Goal: Find specific page/section: Find specific page/section

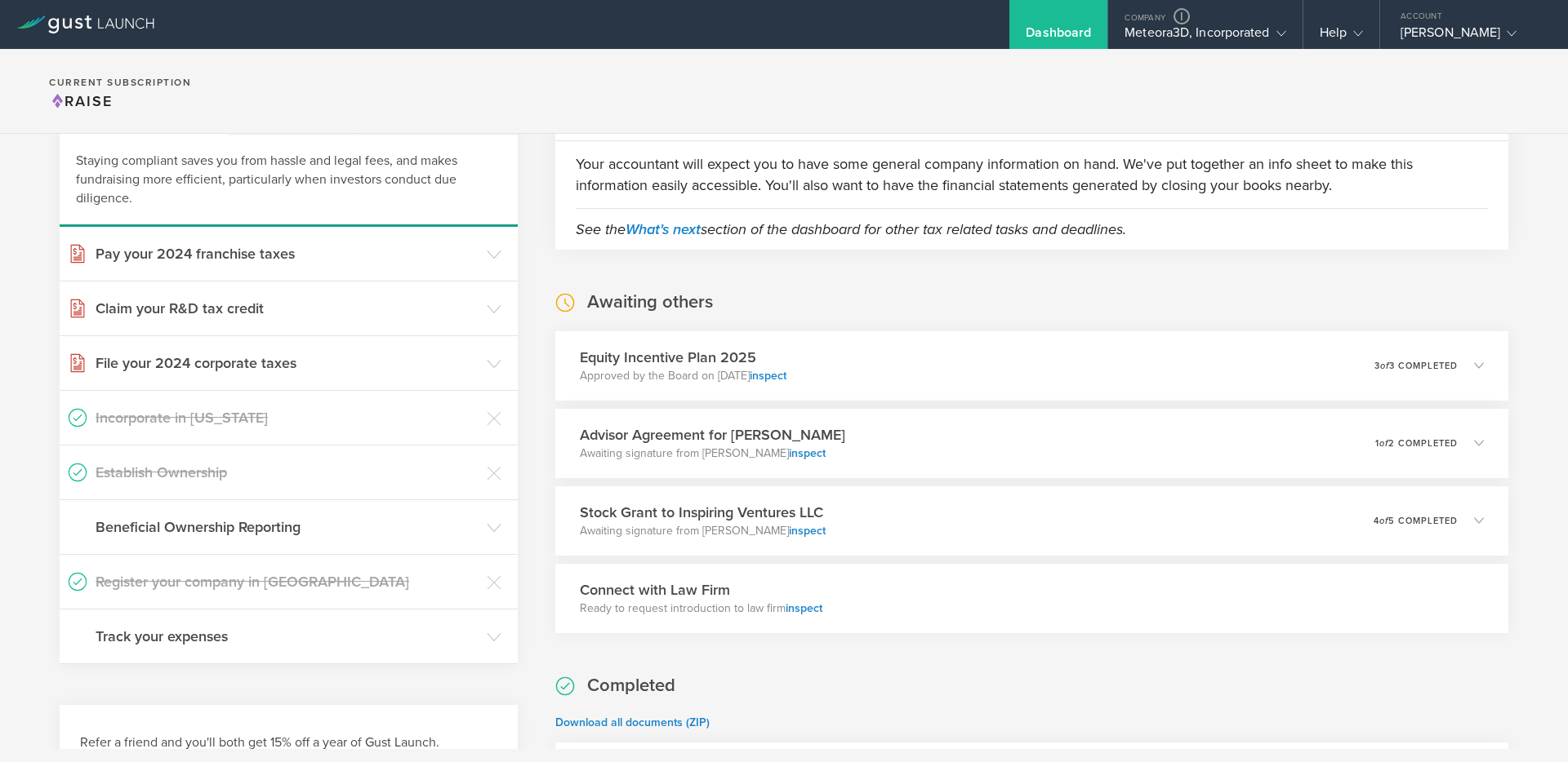
scroll to position [110, 0]
click at [835, 351] on div "Equity Incentive Plan 2025 Approved by the Board on Sep 23, 2025 inspect 0 unde…" at bounding box center [1032, 365] width 973 height 71
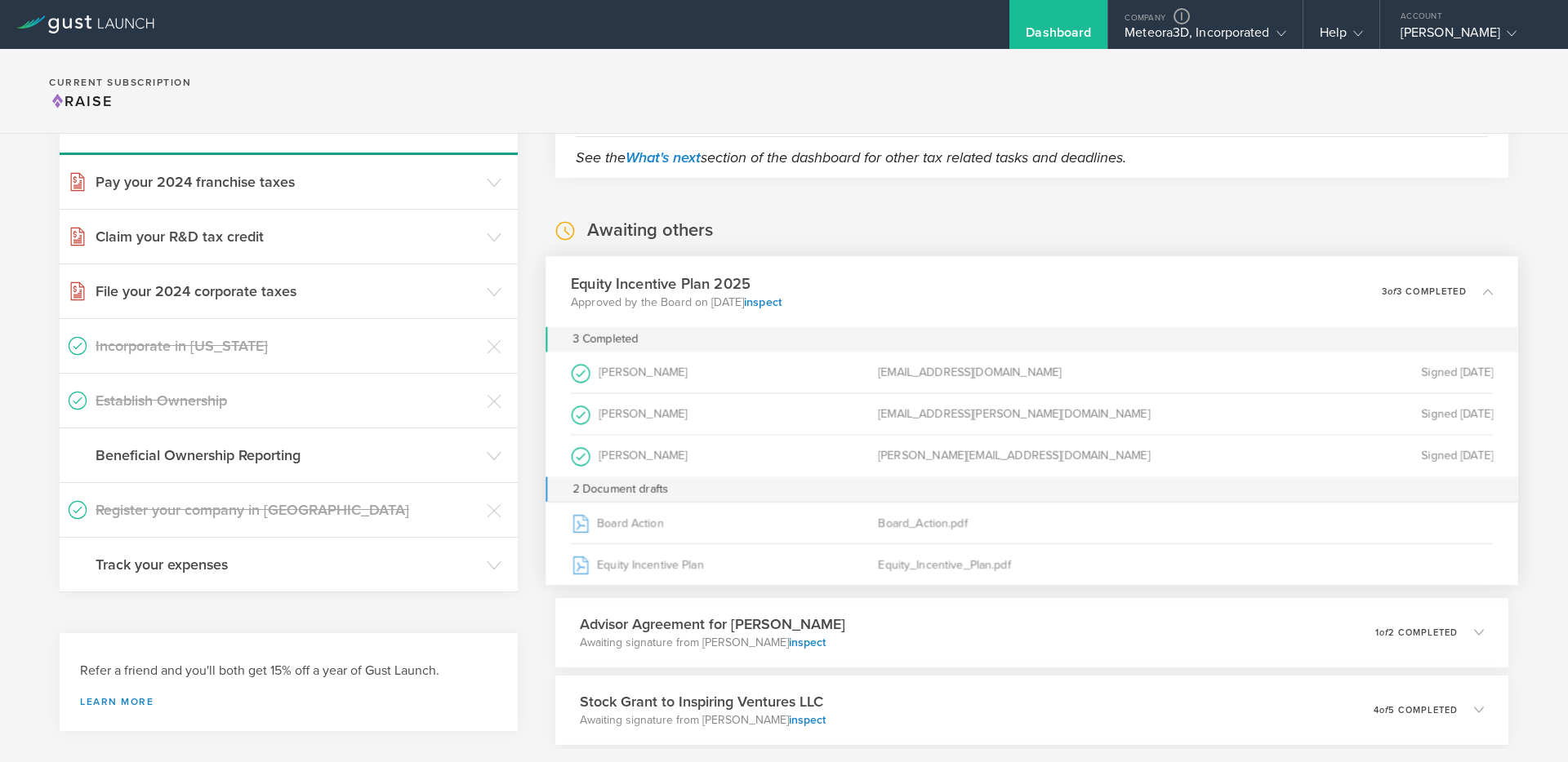
scroll to position [199, 0]
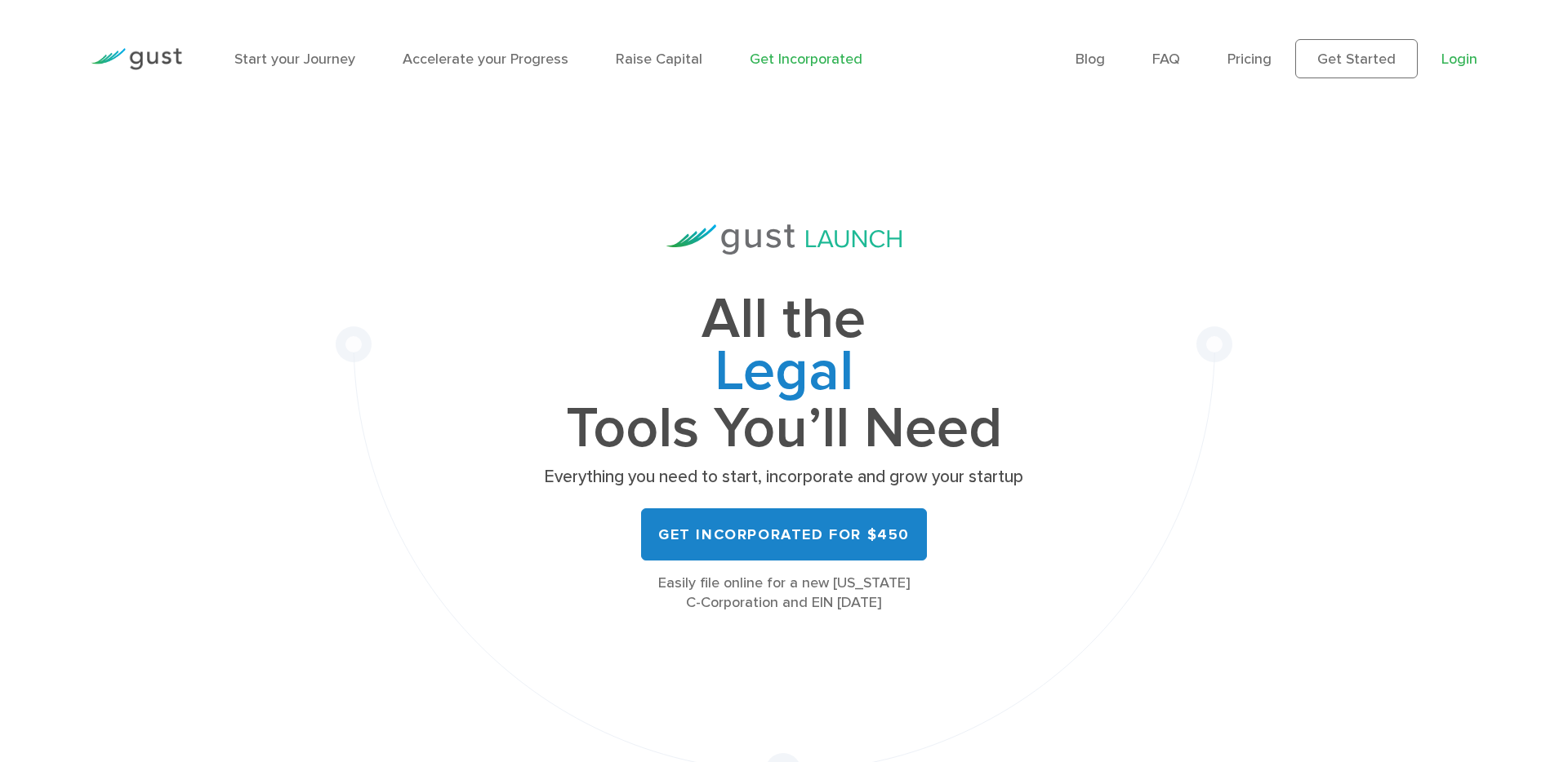
click at [1453, 58] on link "Login" at bounding box center [1459, 58] width 36 height 17
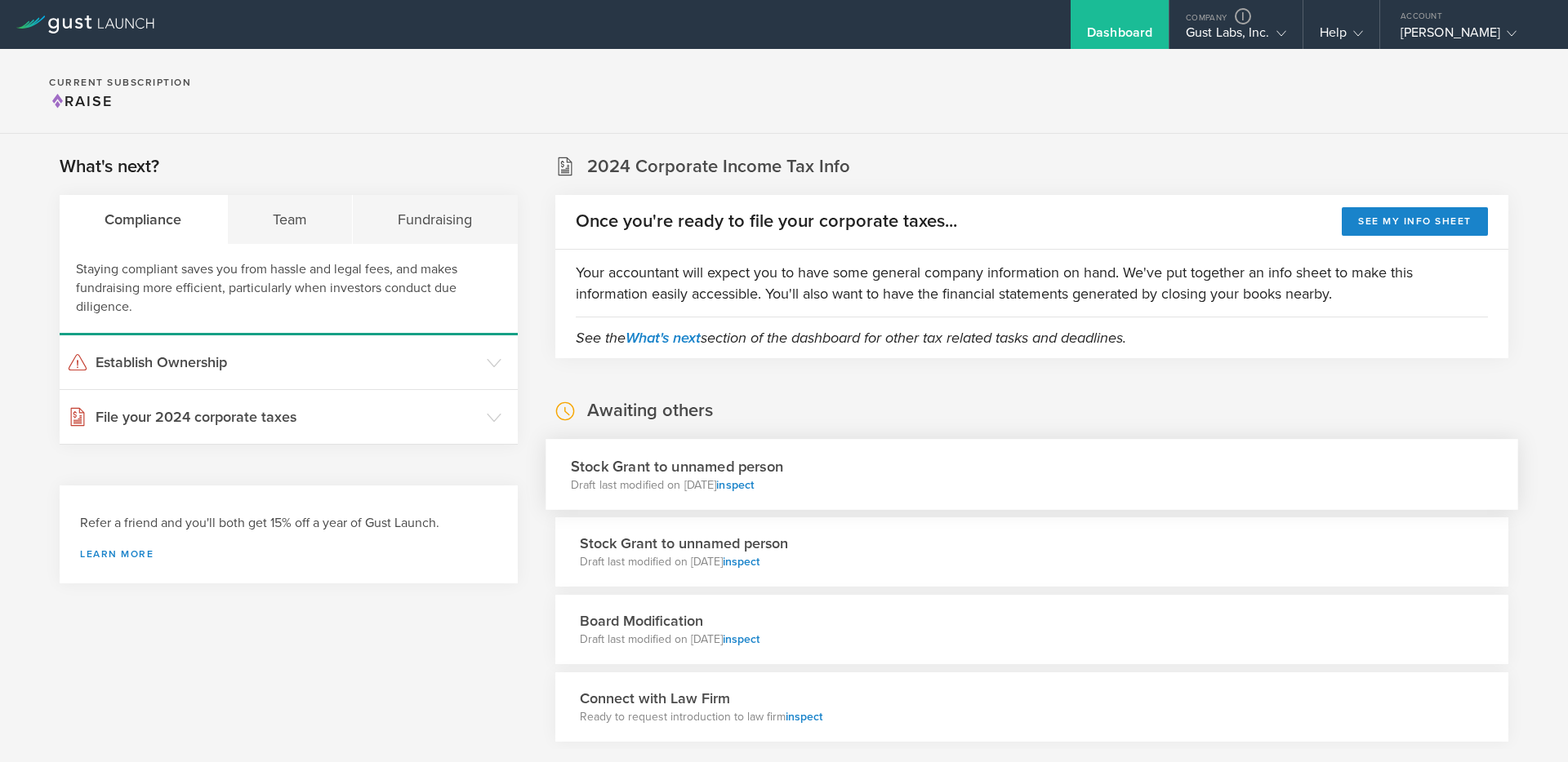
click at [1002, 471] on div "Stock [PERSON_NAME] to unnamed person Draft last modified on [DATE] inspect" at bounding box center [1032, 474] width 973 height 71
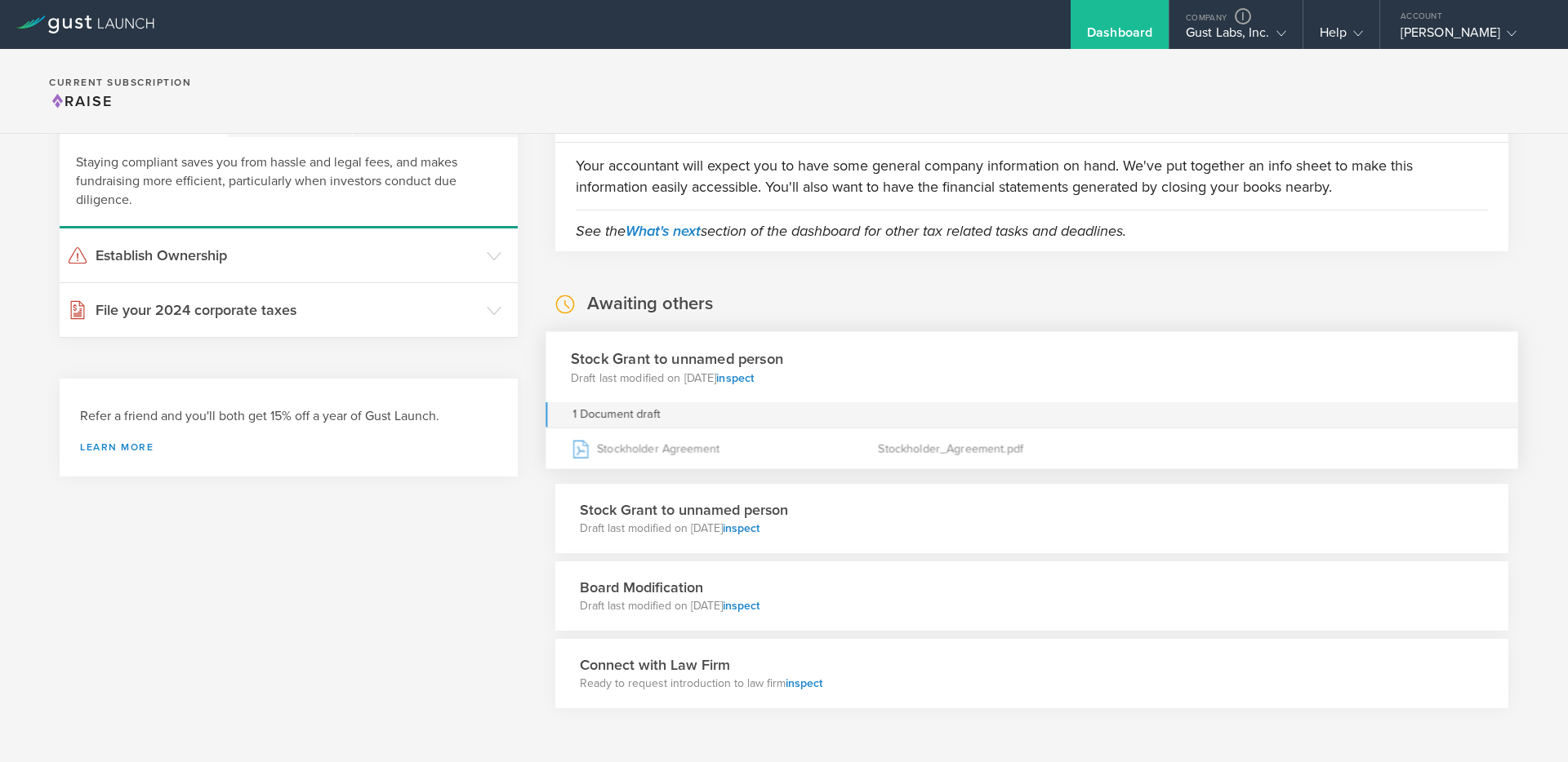
scroll to position [106, 0]
click at [964, 510] on div "Stock [PERSON_NAME] to unnamed person Draft last modified on [DATE] inspect" at bounding box center [1032, 519] width 973 height 71
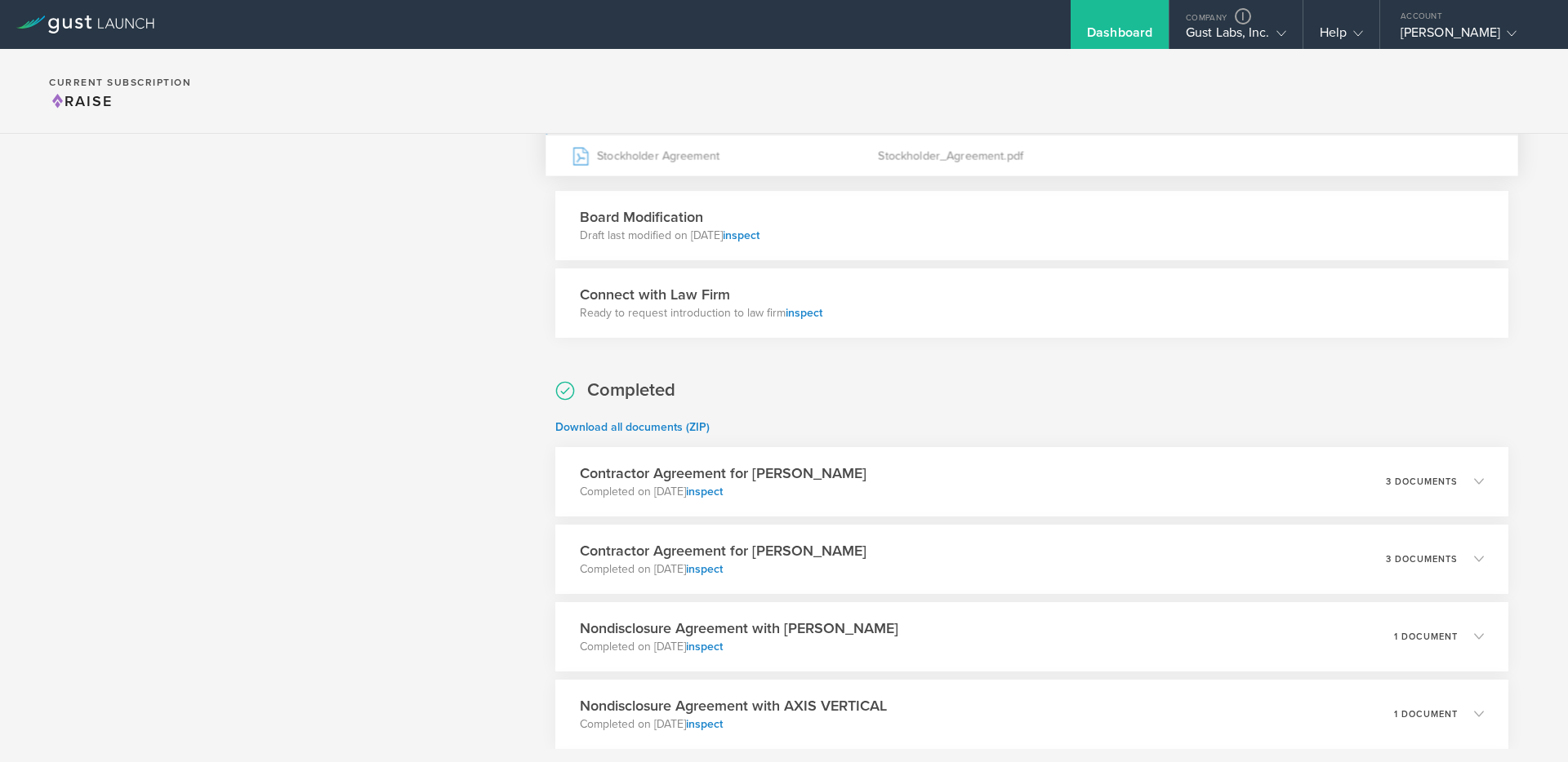
scroll to position [0, 0]
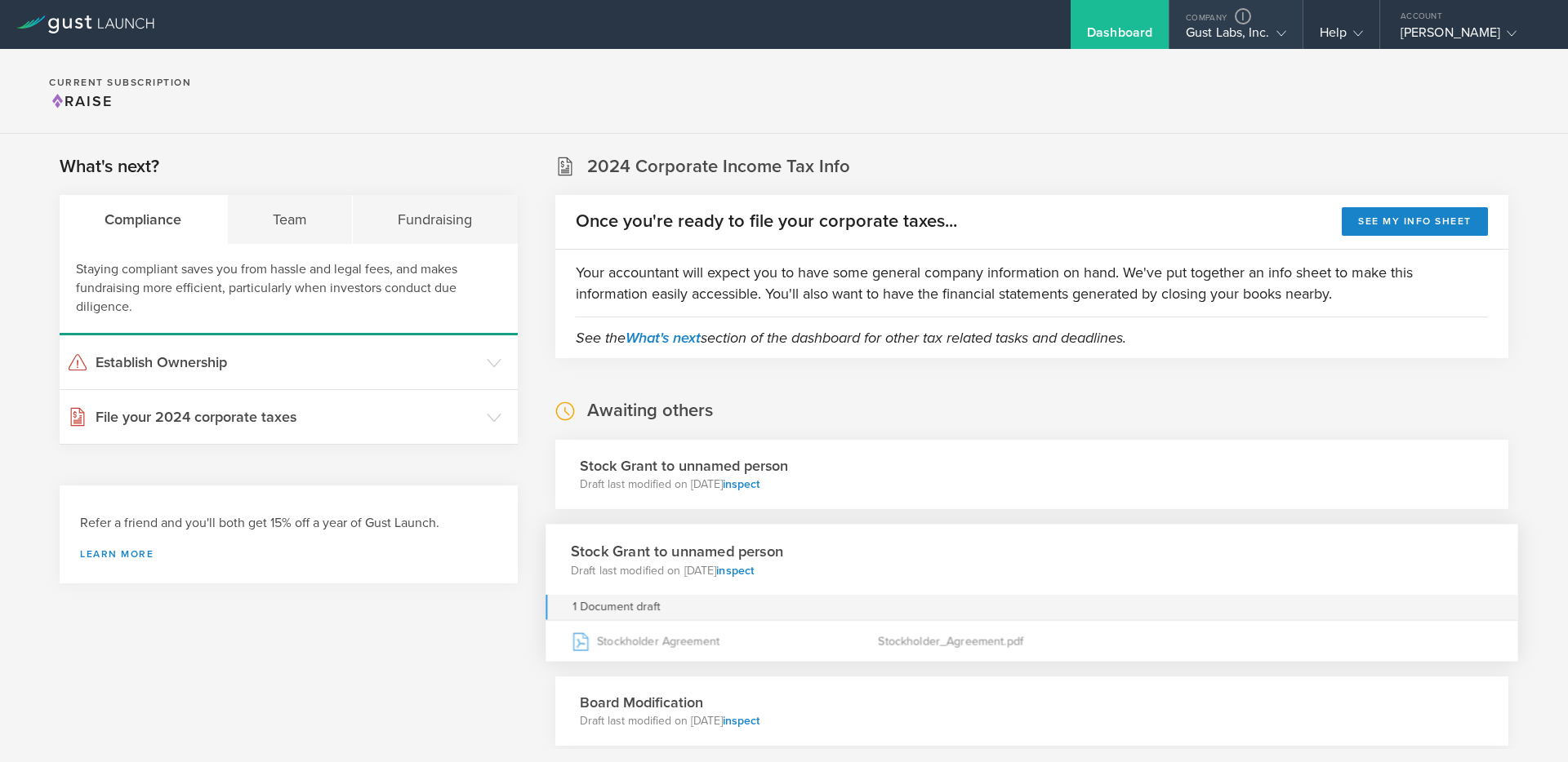
click at [1270, 34] on gust-icon at bounding box center [1278, 32] width 16 height 16
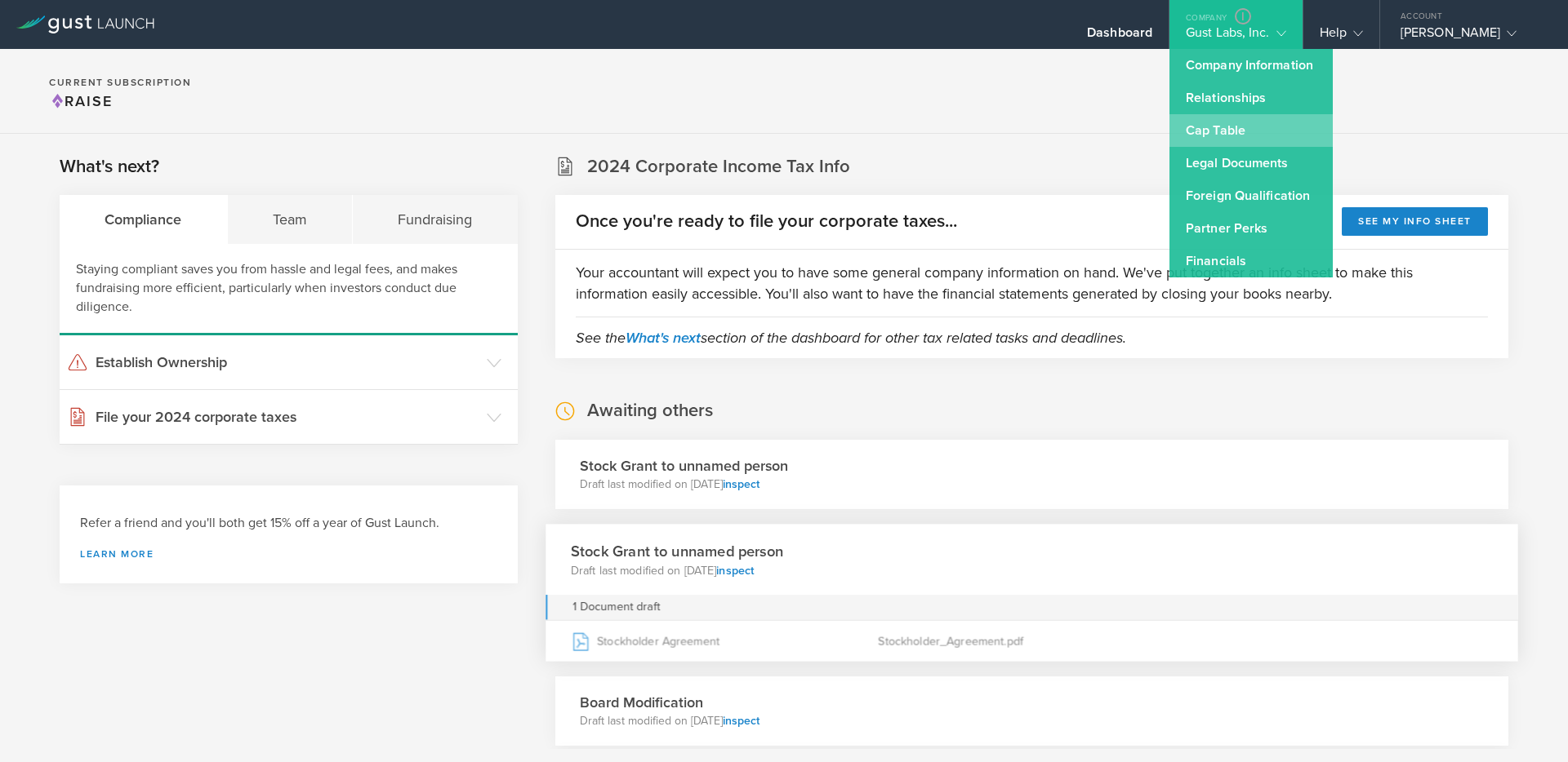
click at [1234, 132] on link "Cap Table" at bounding box center [1252, 130] width 164 height 32
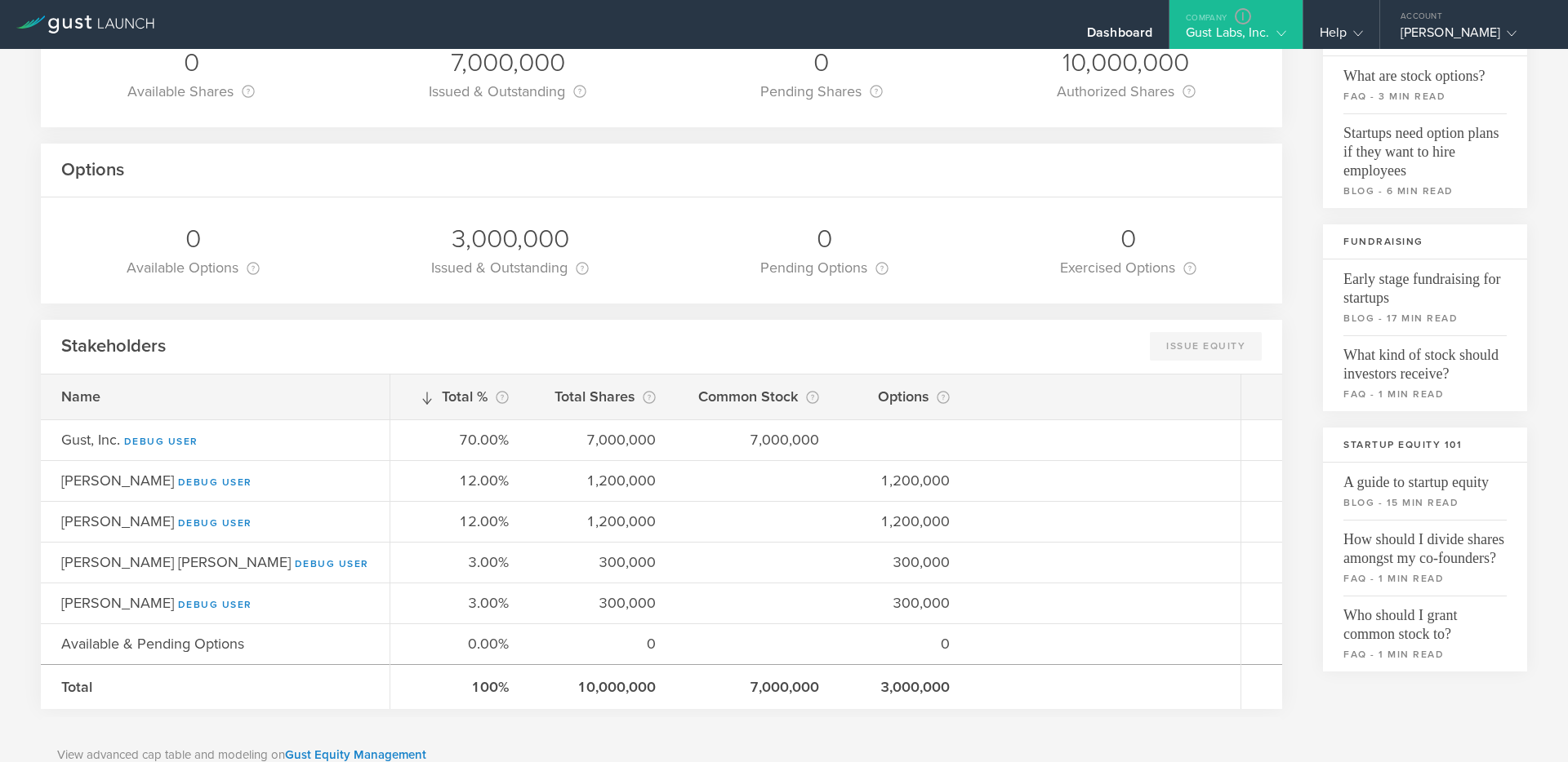
scroll to position [199, 0]
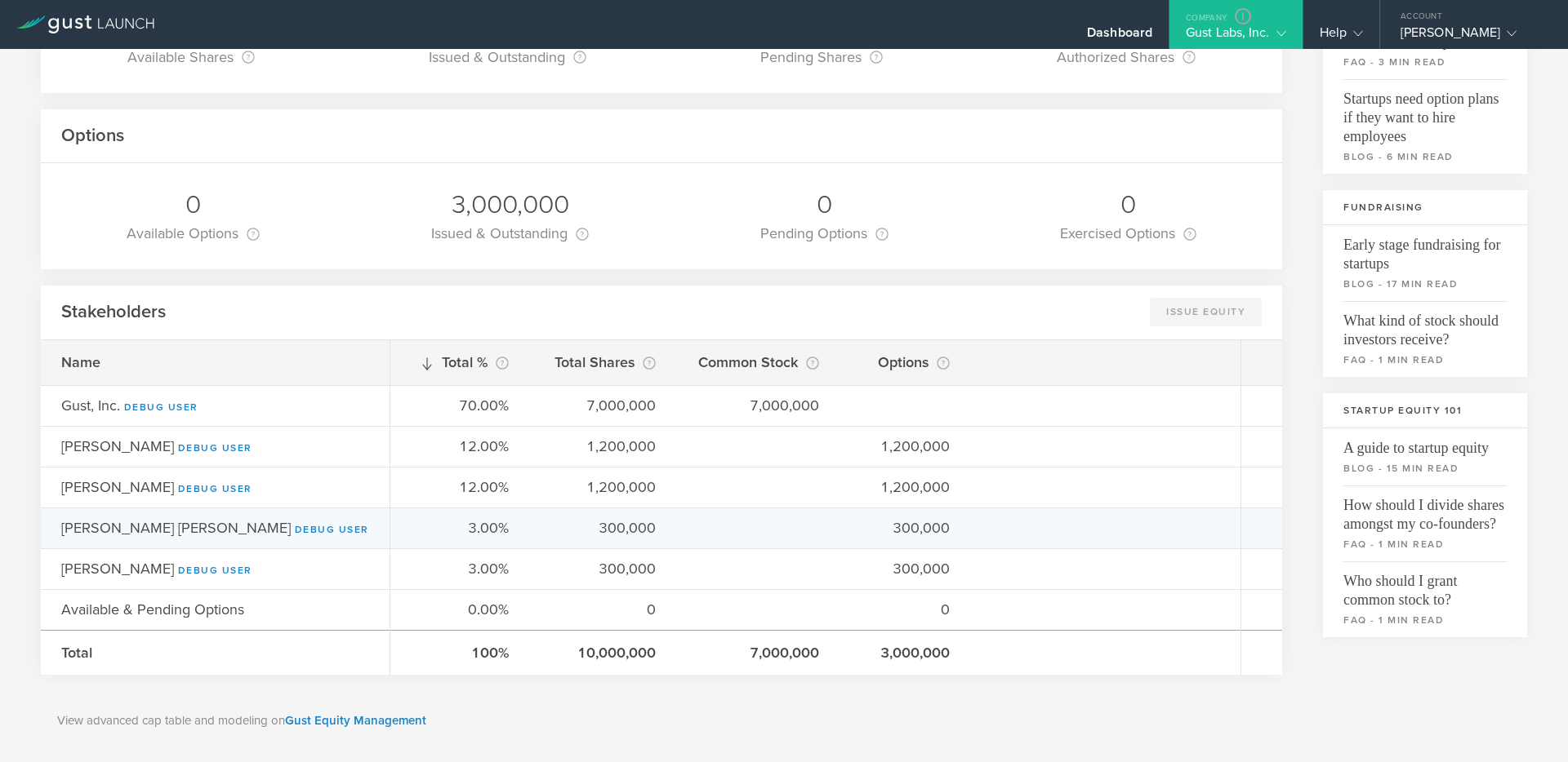
click at [549, 523] on div "300,000" at bounding box center [602, 528] width 106 height 22
click at [539, 527] on div "3.00% 300,000 300,000" at bounding box center [815, 527] width 851 height 40
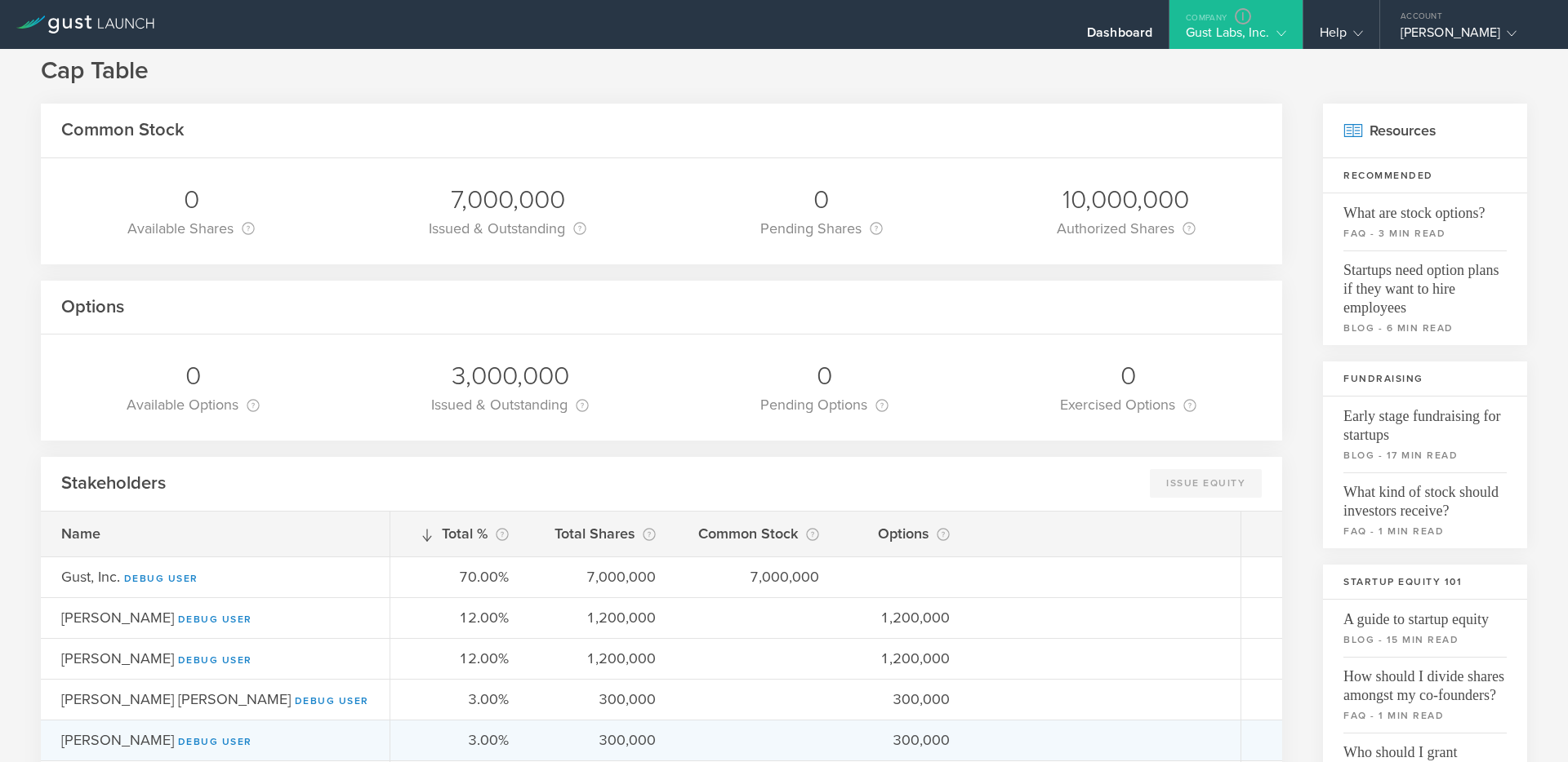
scroll to position [0, 0]
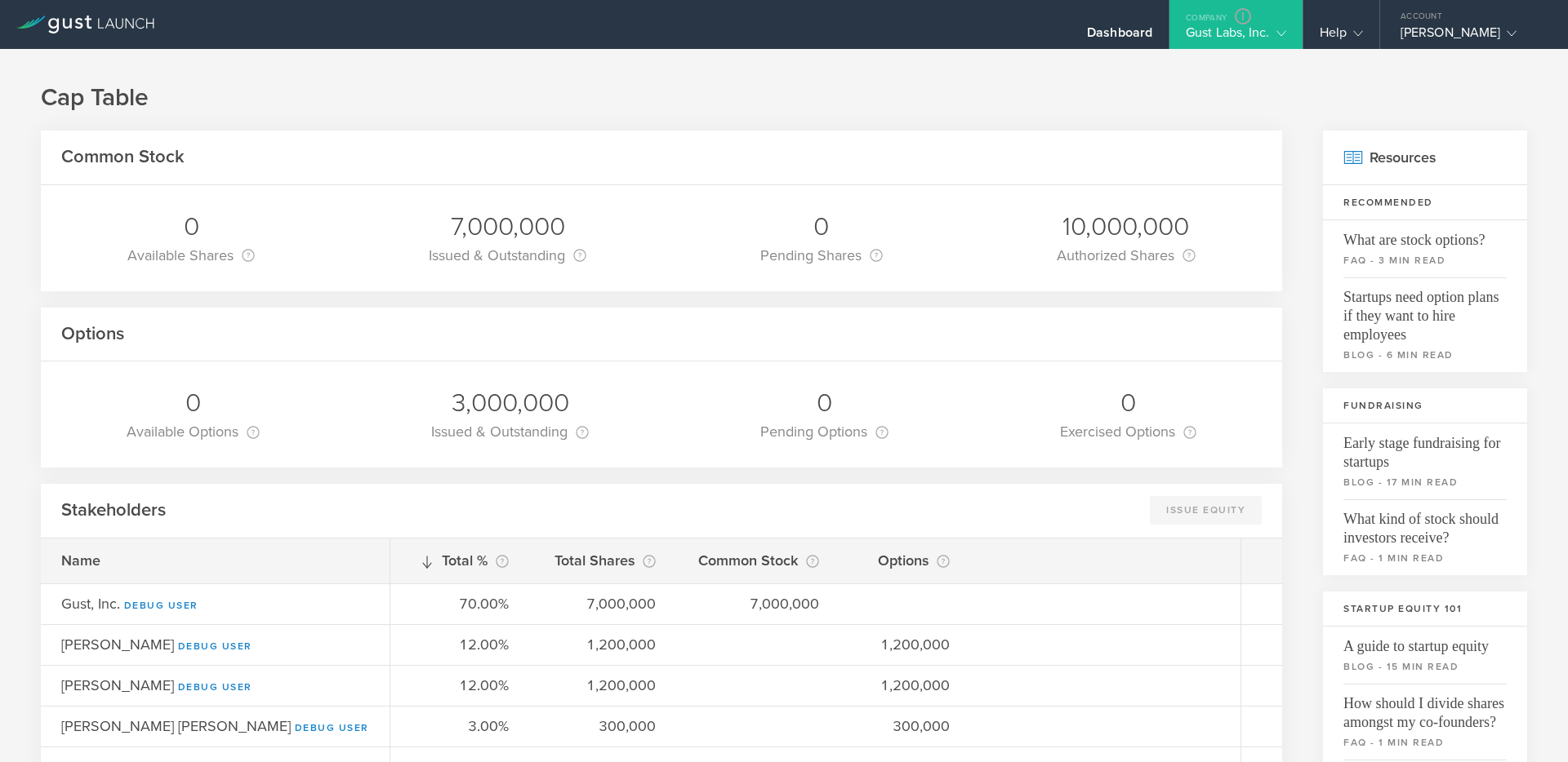
click at [515, 63] on div "Cap Table Common Stock 0 Available Shares This is the number of shares that the…" at bounding box center [784, 660] width 1568 height 1223
click at [1312, 164] on div "Common Stock 0 Available Shares This is the number of shares that the company h…" at bounding box center [783, 680] width 1486 height 1101
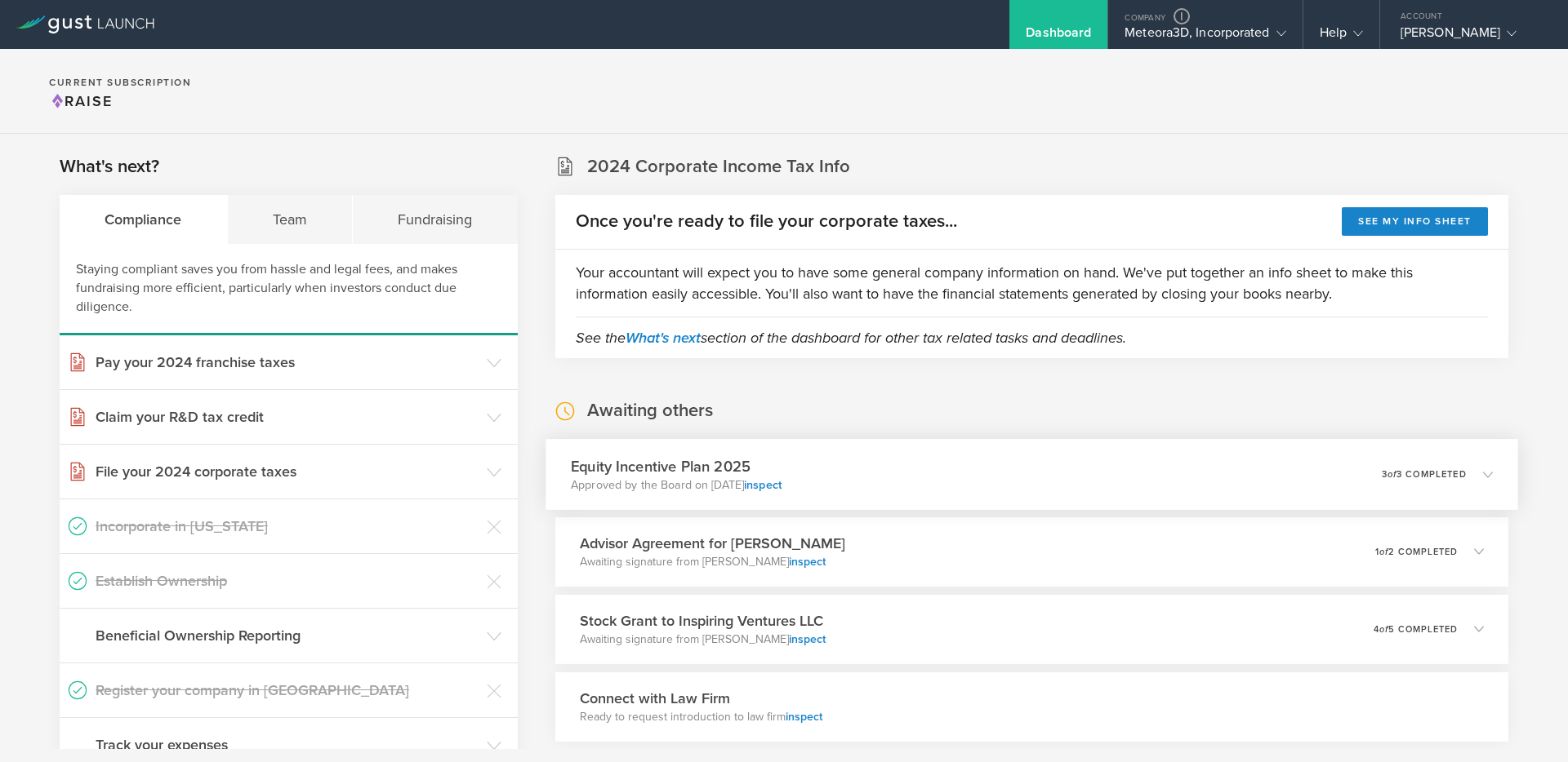
click at [1024, 461] on div "Equity Incentive Plan 2025 Approved by the Board on Sep 23, 2025 inspect 0 unde…" at bounding box center [1032, 474] width 973 height 71
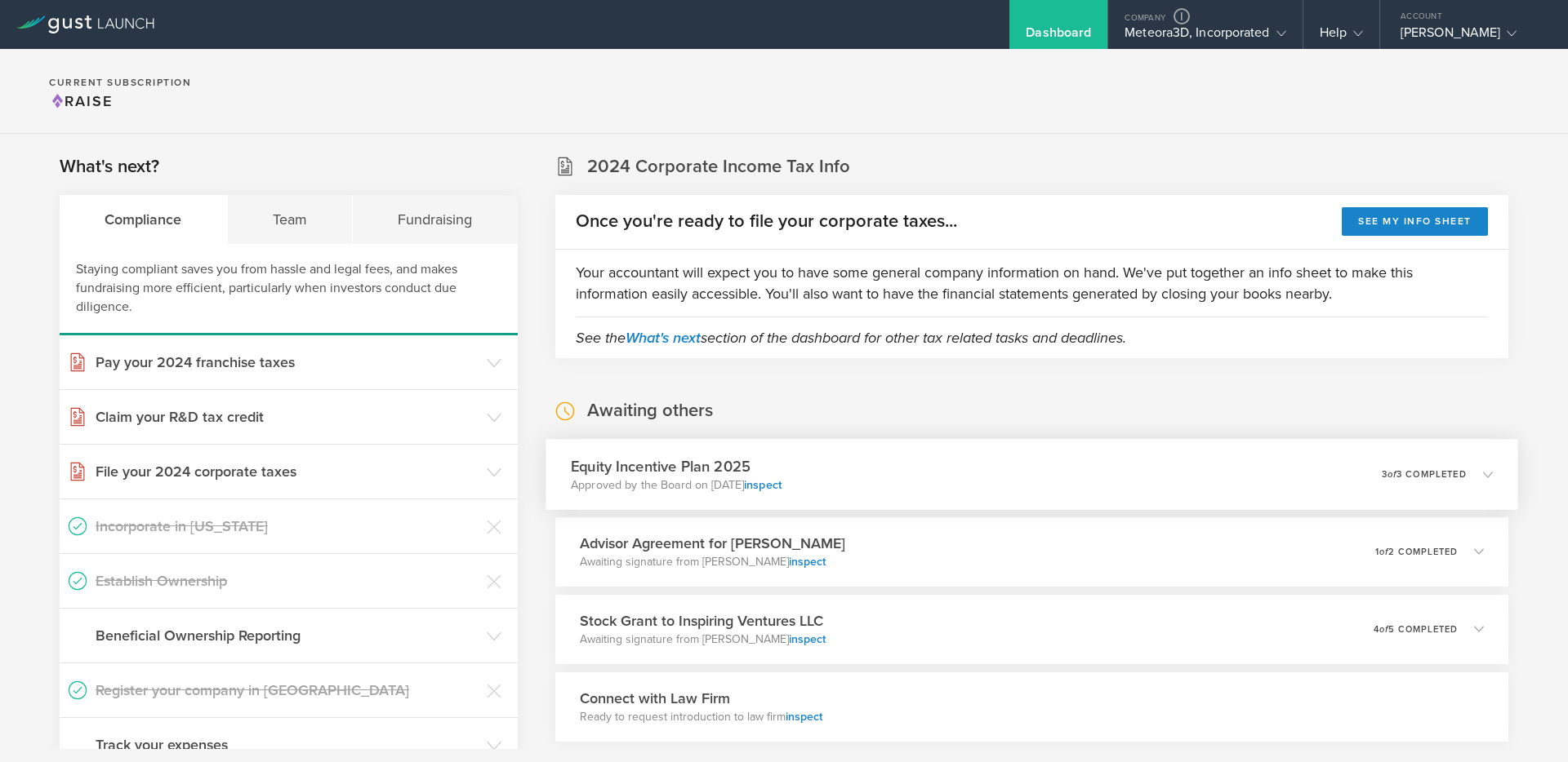
click at [973, 485] on div "Equity Incentive Plan 2025 Approved by the Board on Sep 23, 2025 inspect 0 unde…" at bounding box center [1032, 474] width 973 height 71
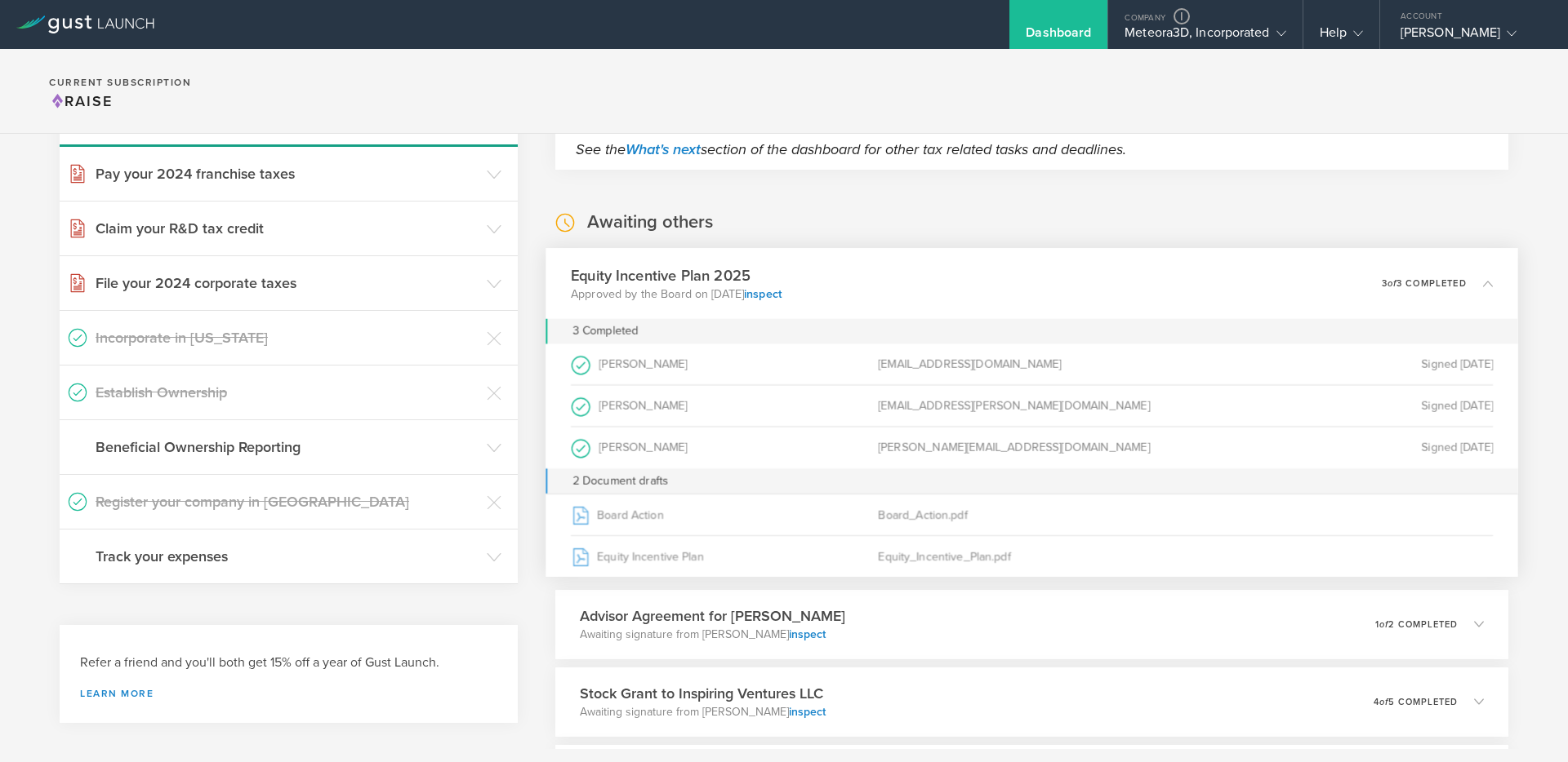
scroll to position [191, 0]
